Goal: Task Accomplishment & Management: Complete application form

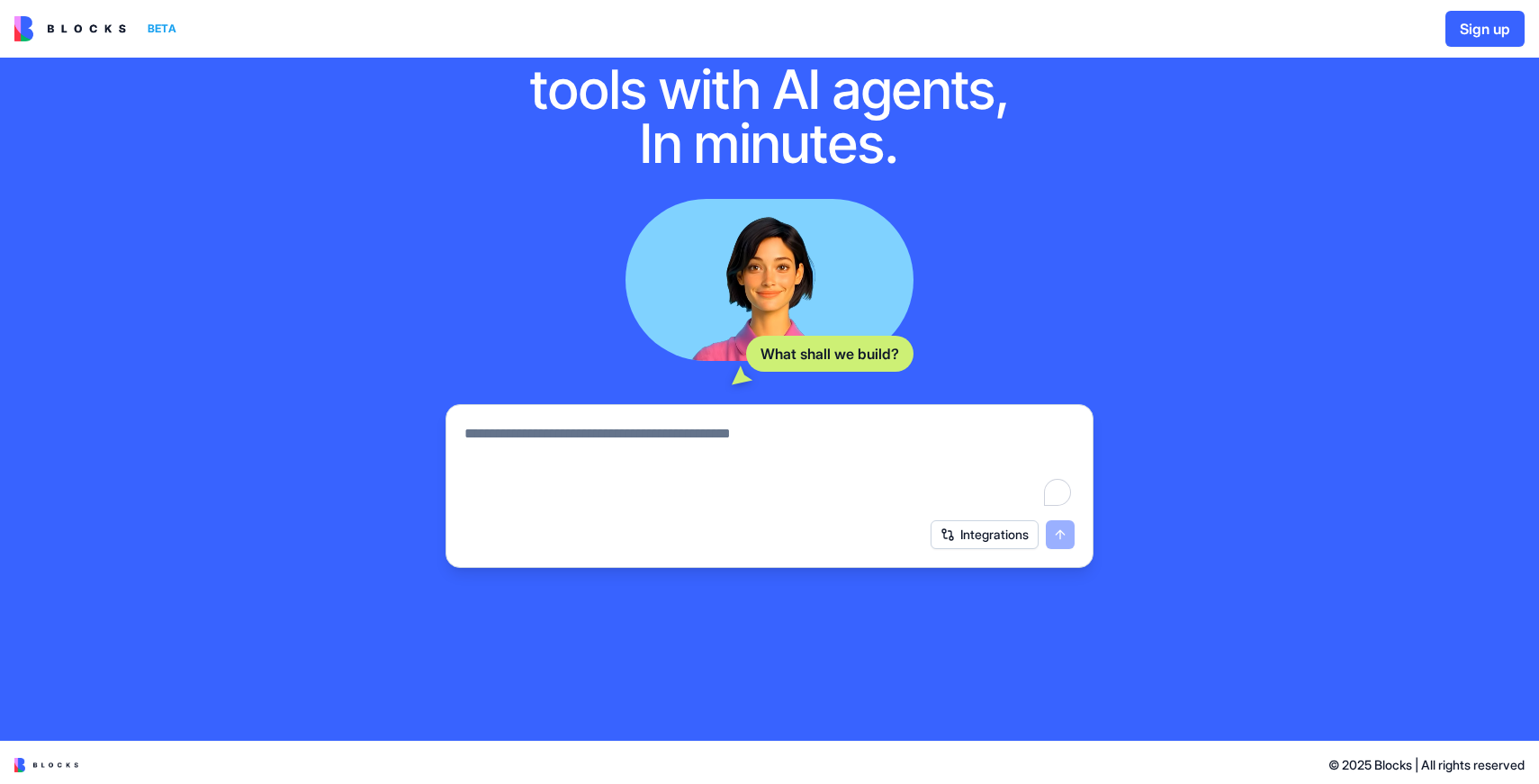
scroll to position [112, 0]
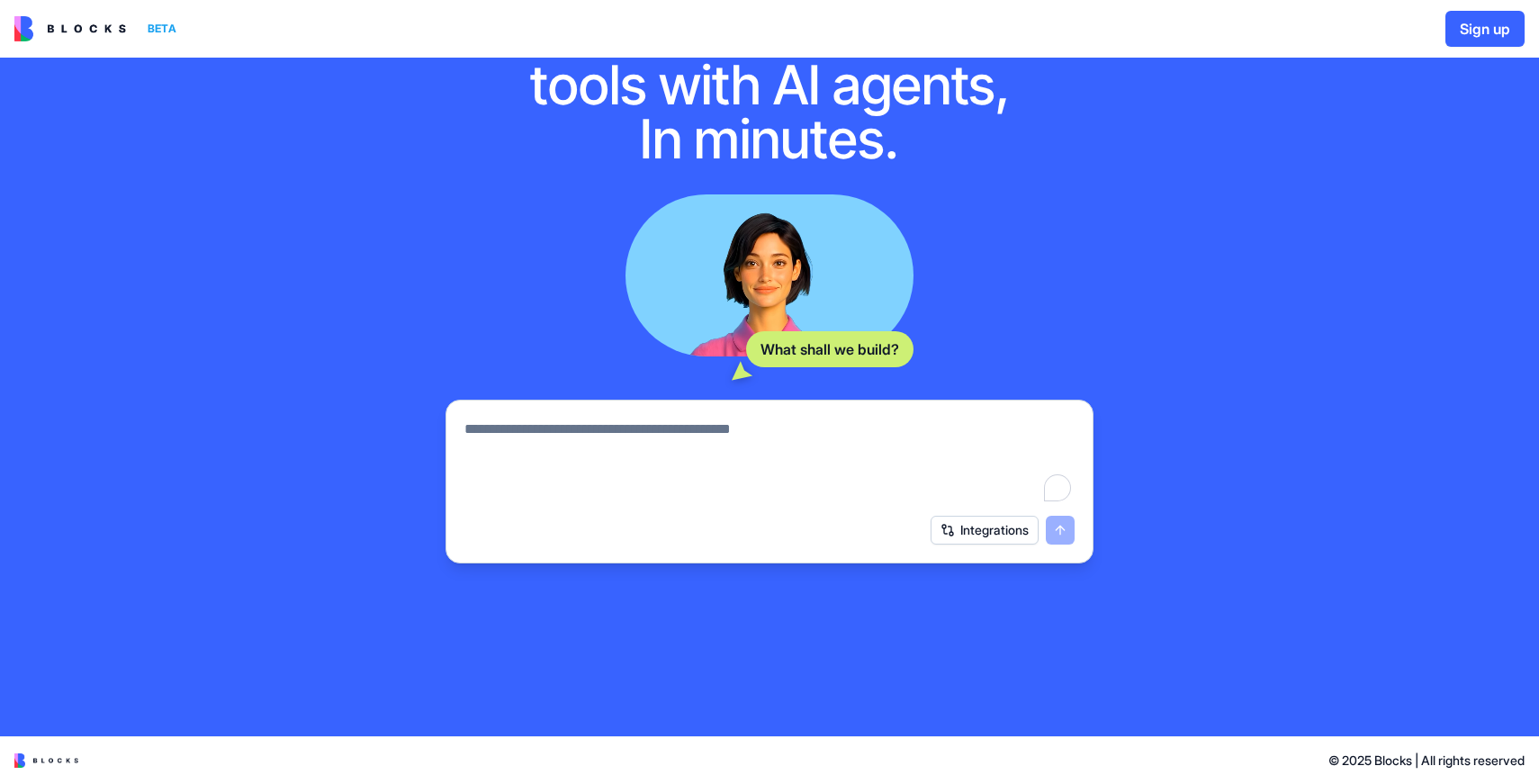
click at [729, 424] on textarea "To enrich screen reader interactions, please activate Accessibility in Grammarl…" at bounding box center [769, 462] width 610 height 86
type textarea "**********"
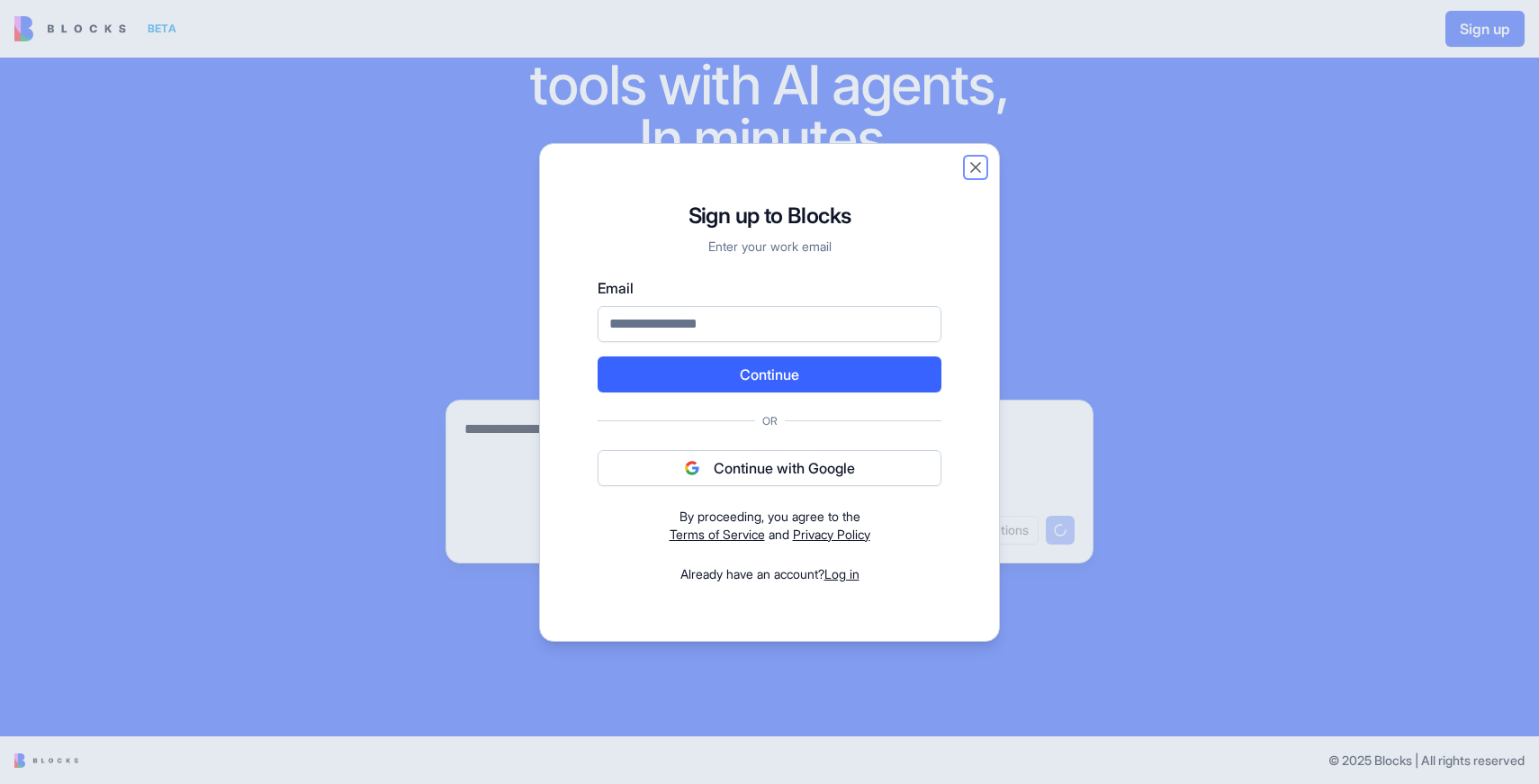
click at [982, 161] on button "Close" at bounding box center [975, 166] width 18 height 18
